Goal: Transaction & Acquisition: Purchase product/service

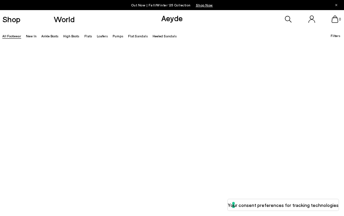
click at [228, 141] on div at bounding box center [172, 108] width 344 height 216
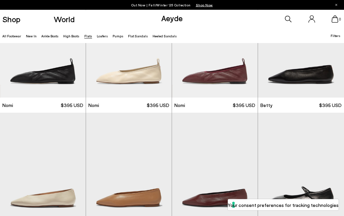
scroll to position [300, 0]
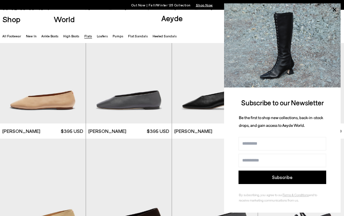
scroll to position [1380, 0]
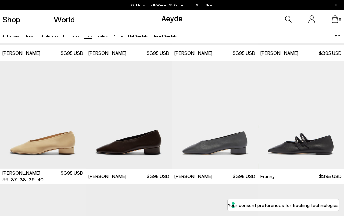
scroll to position [1460, 0]
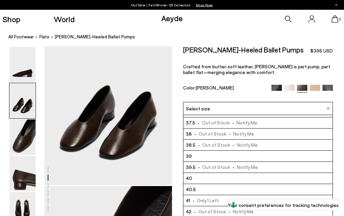
scroll to position [207, 0]
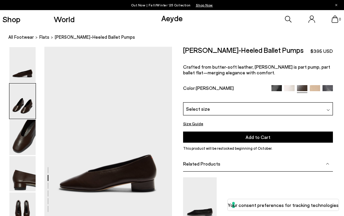
scroll to position [266, 0]
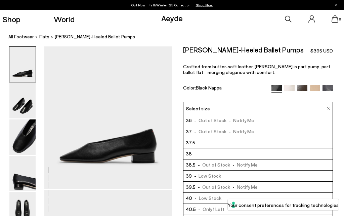
scroll to position [27, 0]
